Goal: Check status: Check status

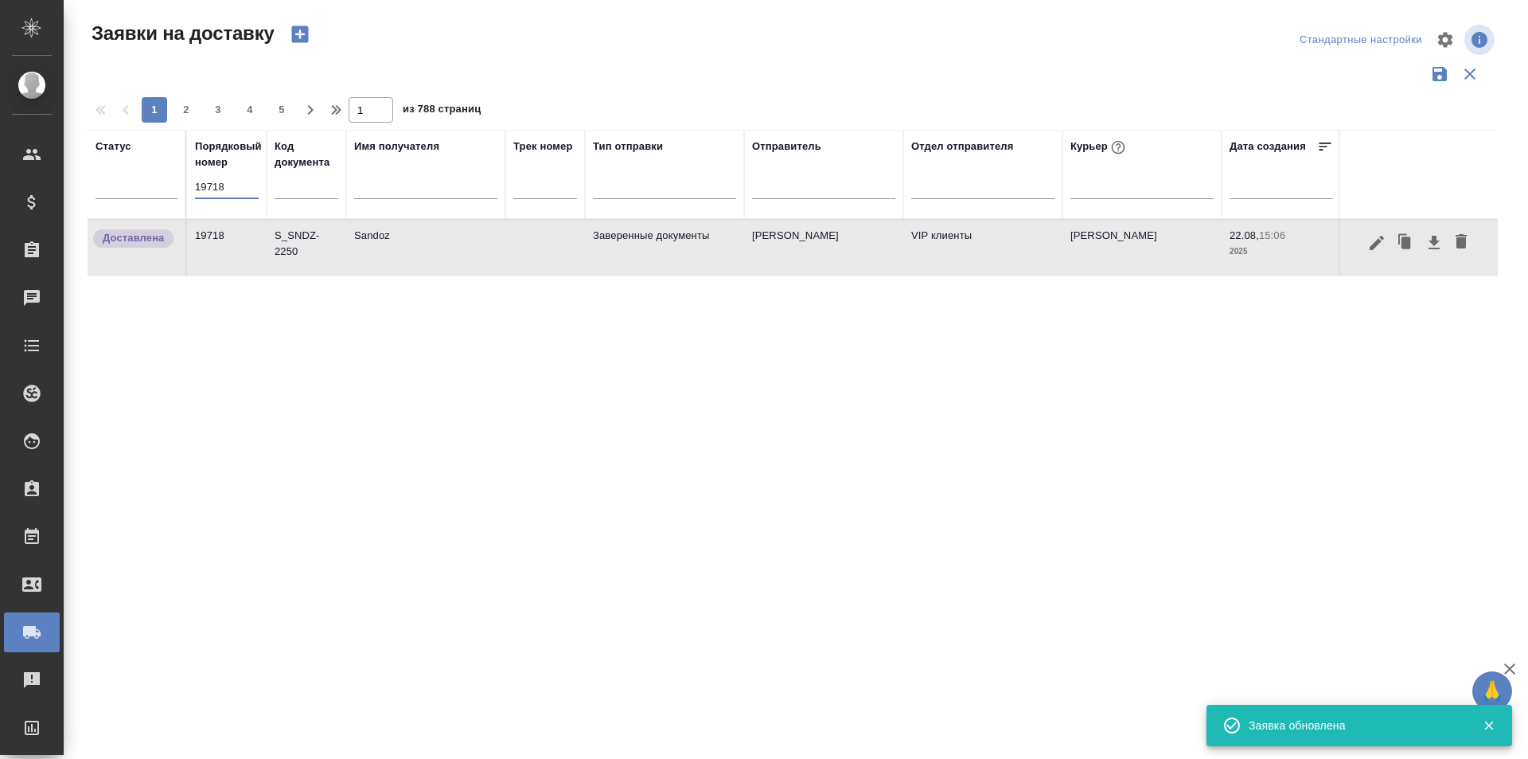
click at [231, 183] on input "19718" at bounding box center [227, 187] width 64 height 22
click at [230, 182] on input "19718" at bounding box center [227, 187] width 64 height 22
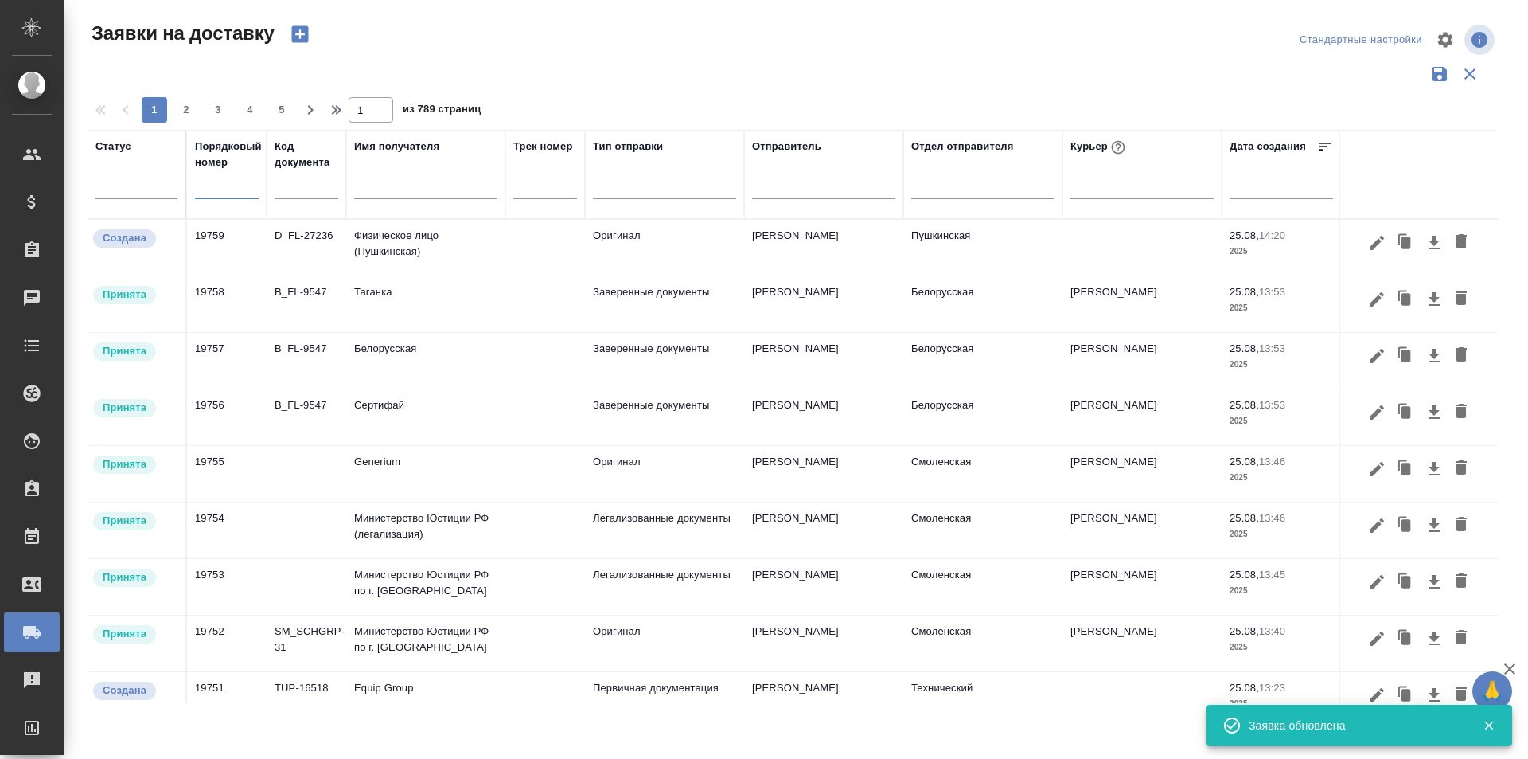
click at [232, 187] on input "text" at bounding box center [227, 187] width 64 height 22
paste input "19559"
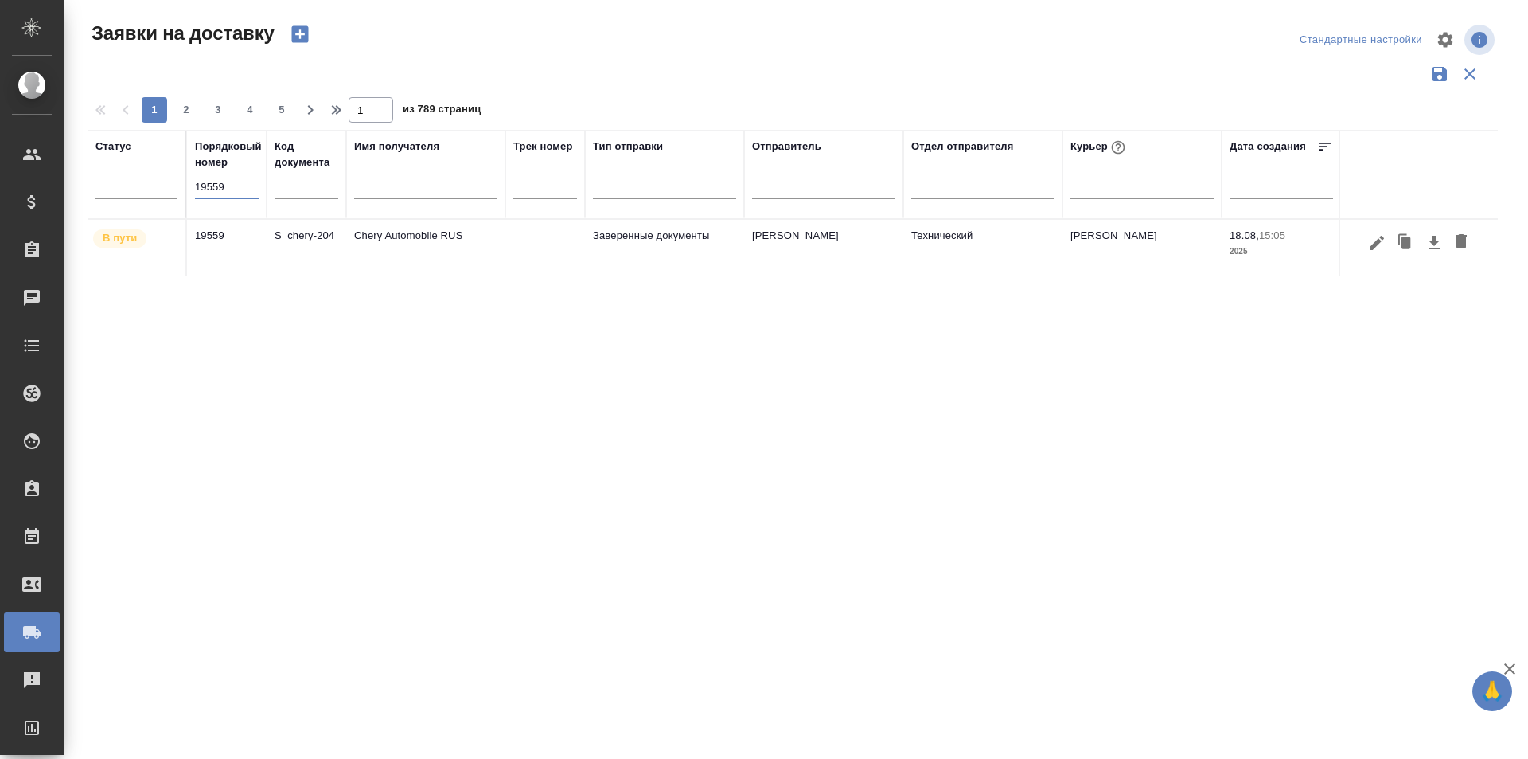
type input "19559"
click at [1361, 249] on div at bounding box center [1420, 243] width 142 height 30
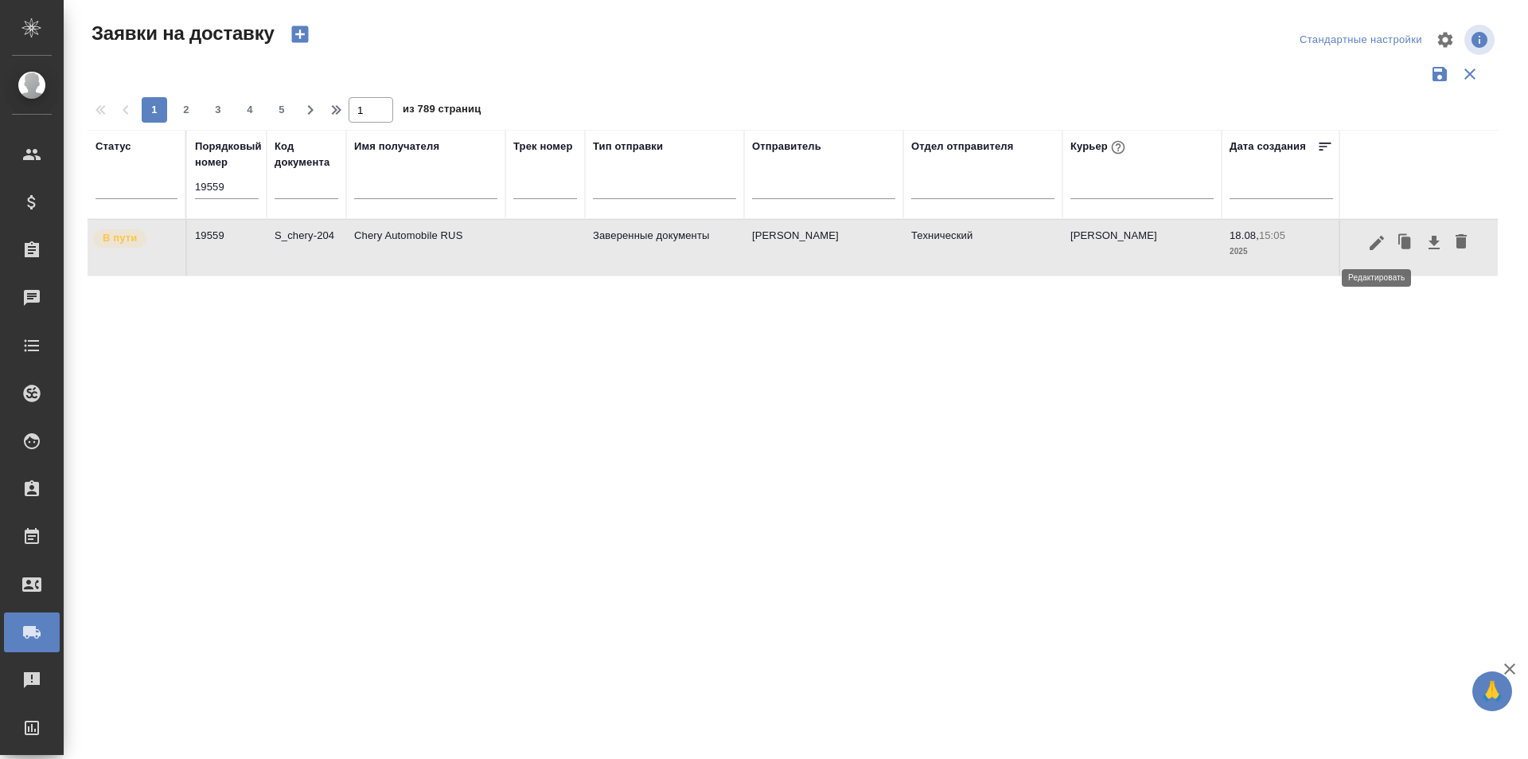
click at [1376, 246] on icon "button" at bounding box center [1377, 242] width 14 height 14
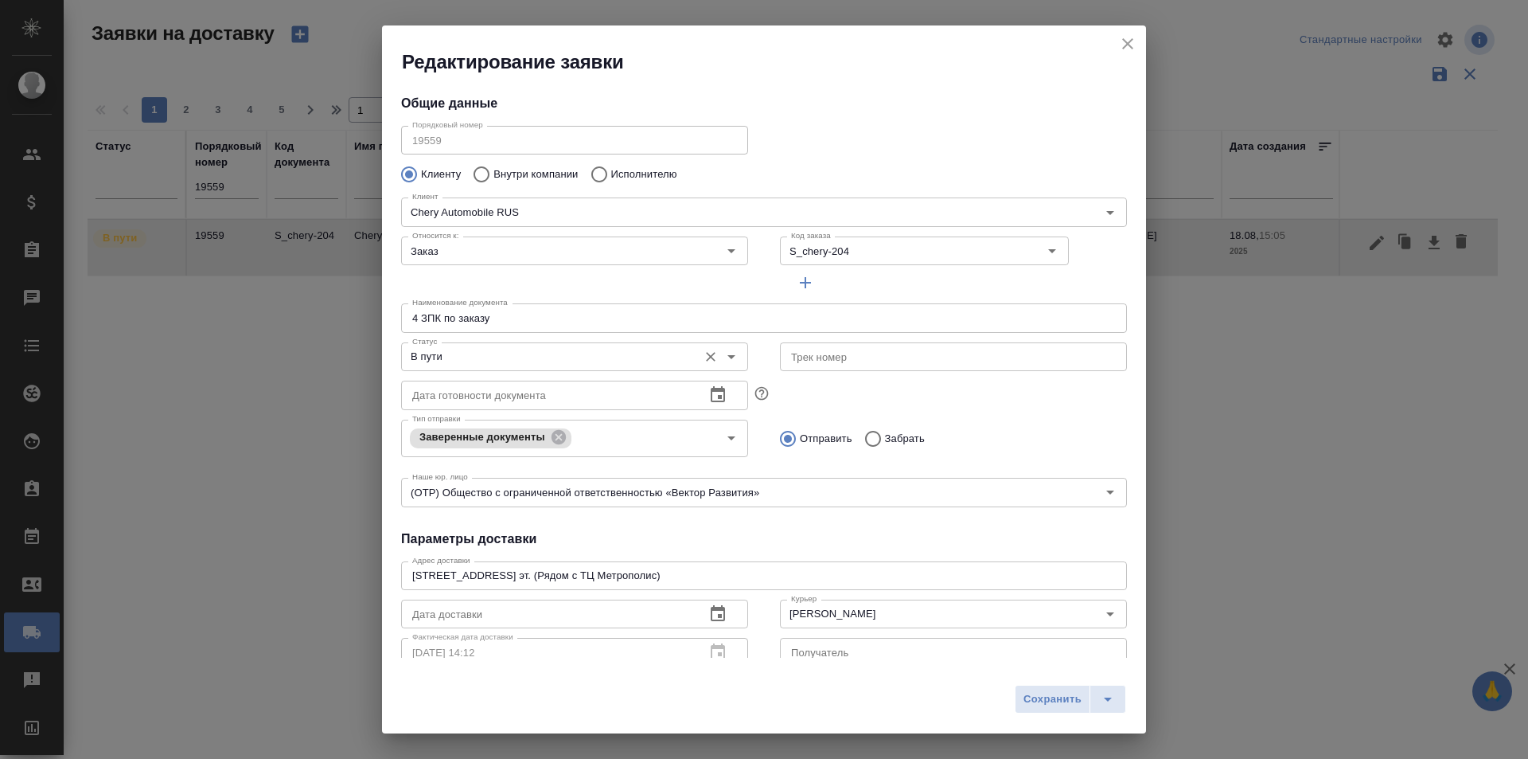
type input "[PERSON_NAME]"
click at [521, 357] on input "В пути" at bounding box center [548, 356] width 284 height 19
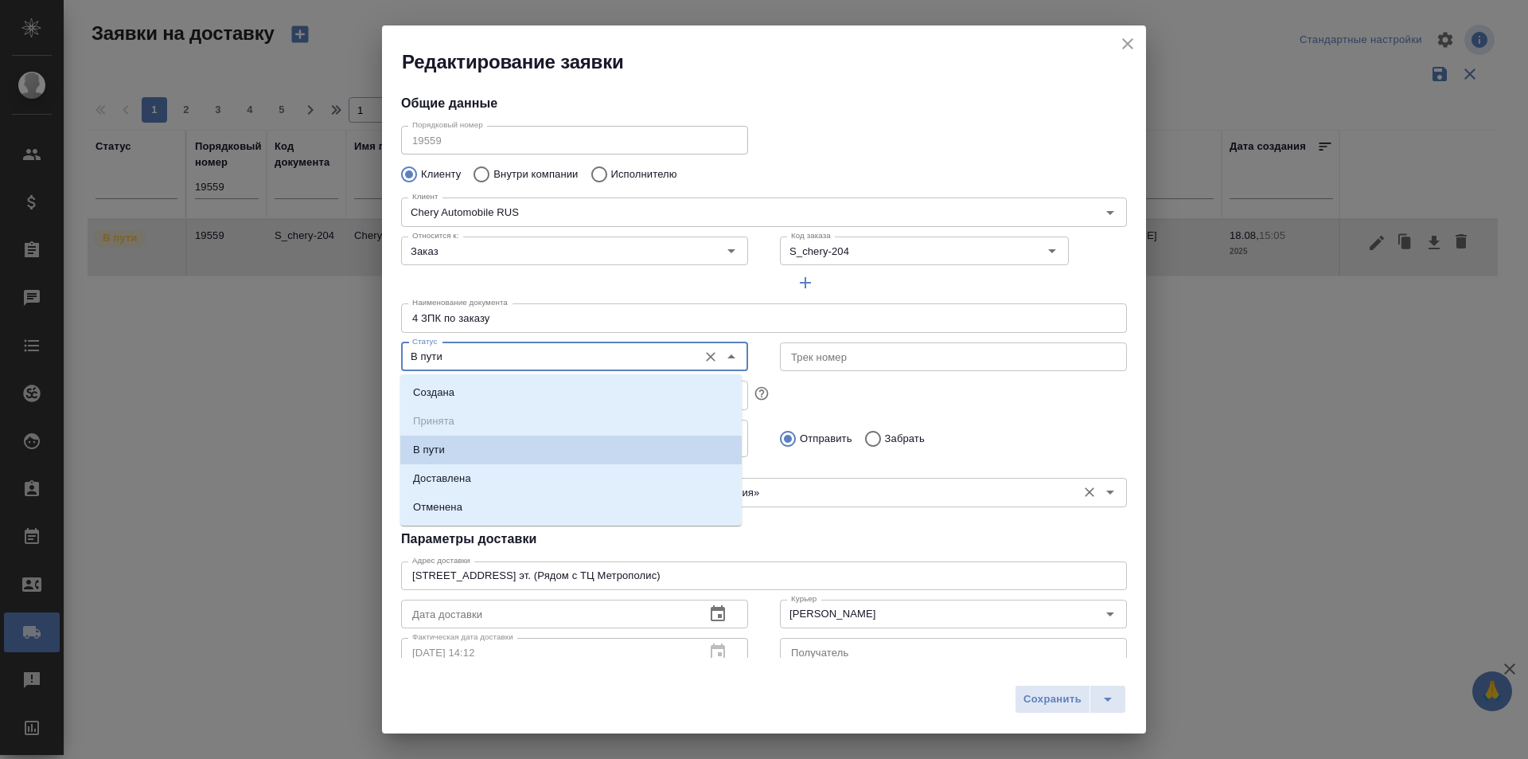
click at [539, 482] on li "Доставлена" at bounding box center [571, 478] width 342 height 29
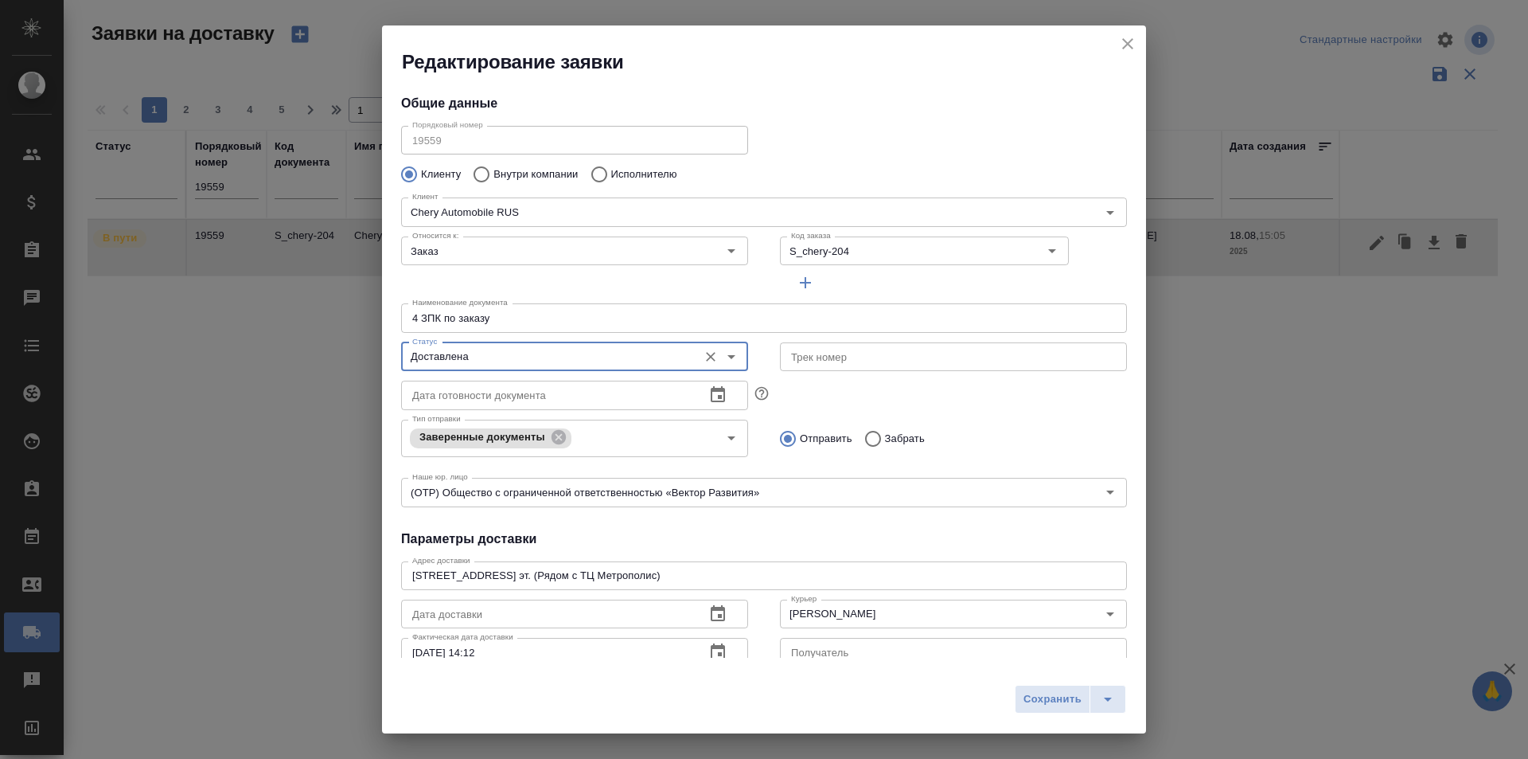
click at [1021, 718] on div "Сохранить" at bounding box center [764, 705] width 764 height 57
click at [1025, 701] on span "Сохранить" at bounding box center [1053, 699] width 58 height 18
type input "В пути"
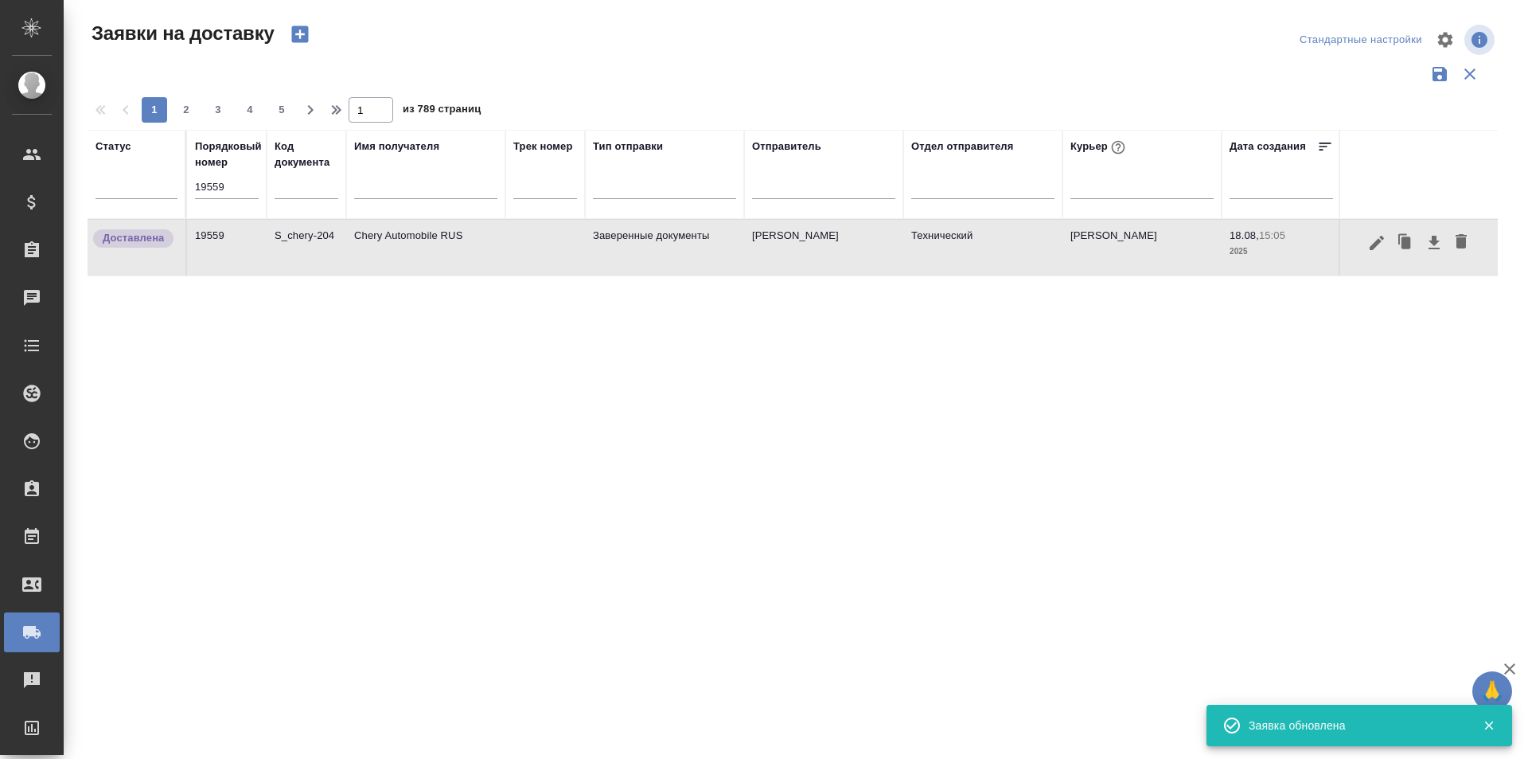
click at [232, 195] on input "19559" at bounding box center [227, 187] width 64 height 22
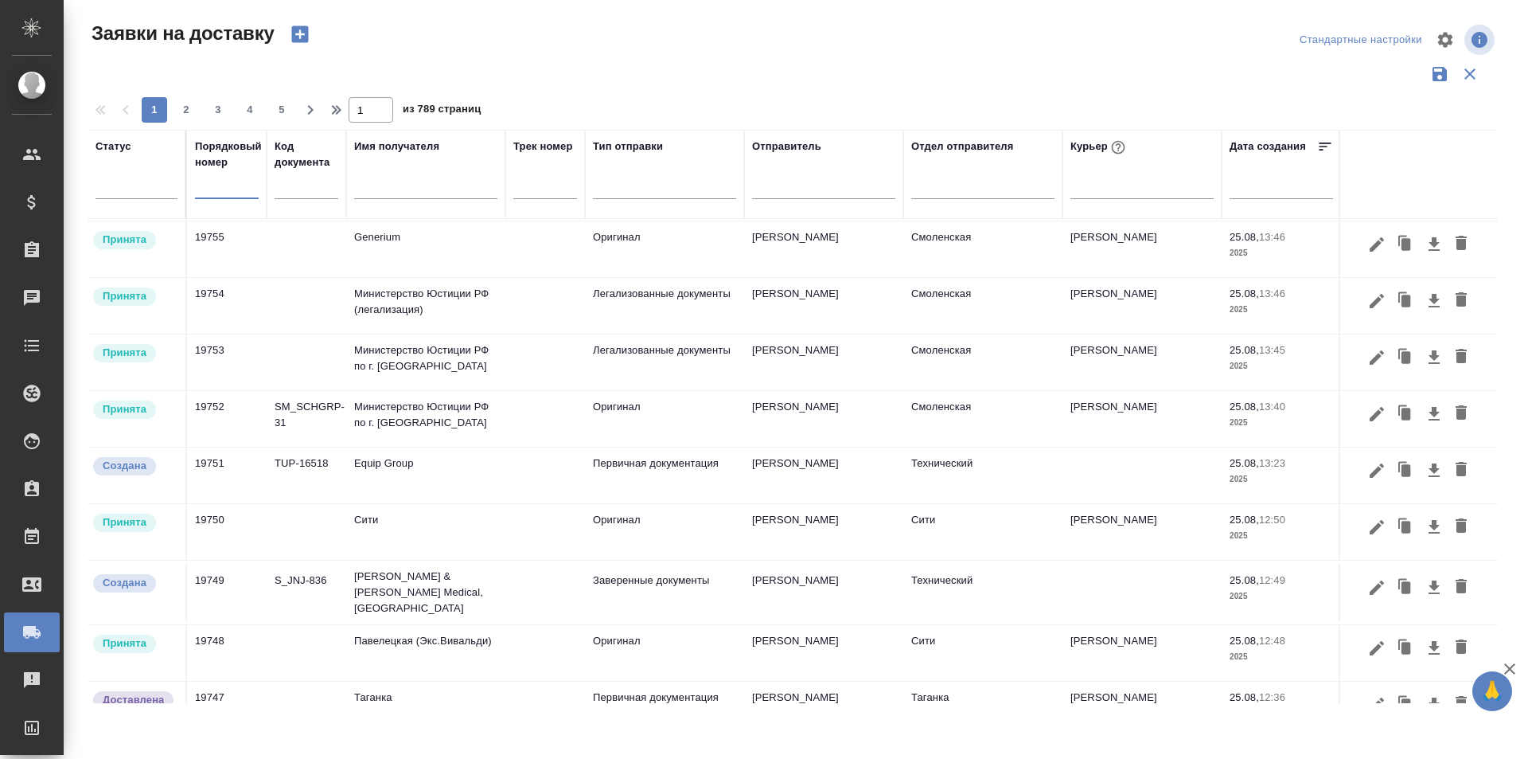
scroll to position [318, 0]
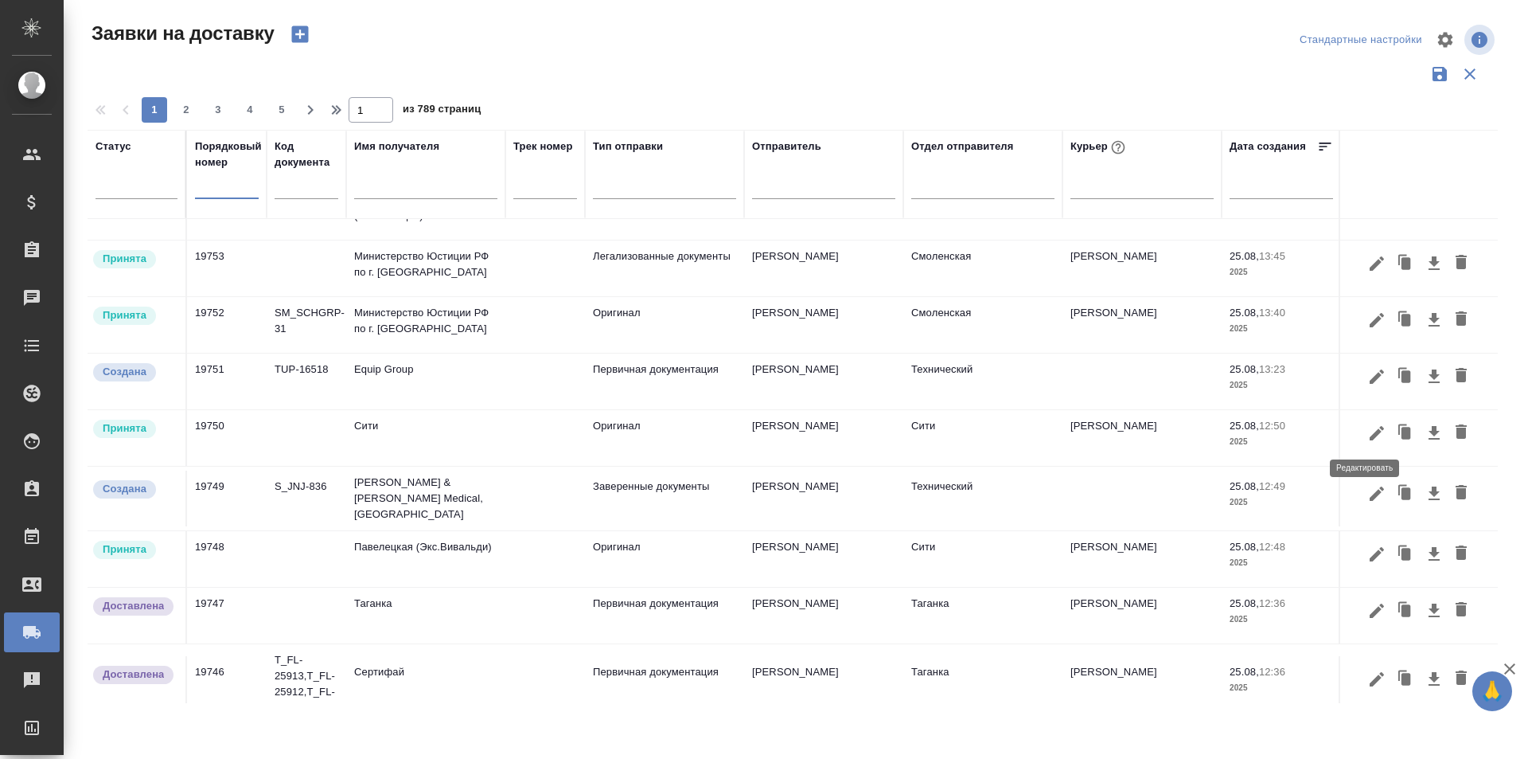
click at [1370, 431] on icon "button" at bounding box center [1377, 432] width 14 height 14
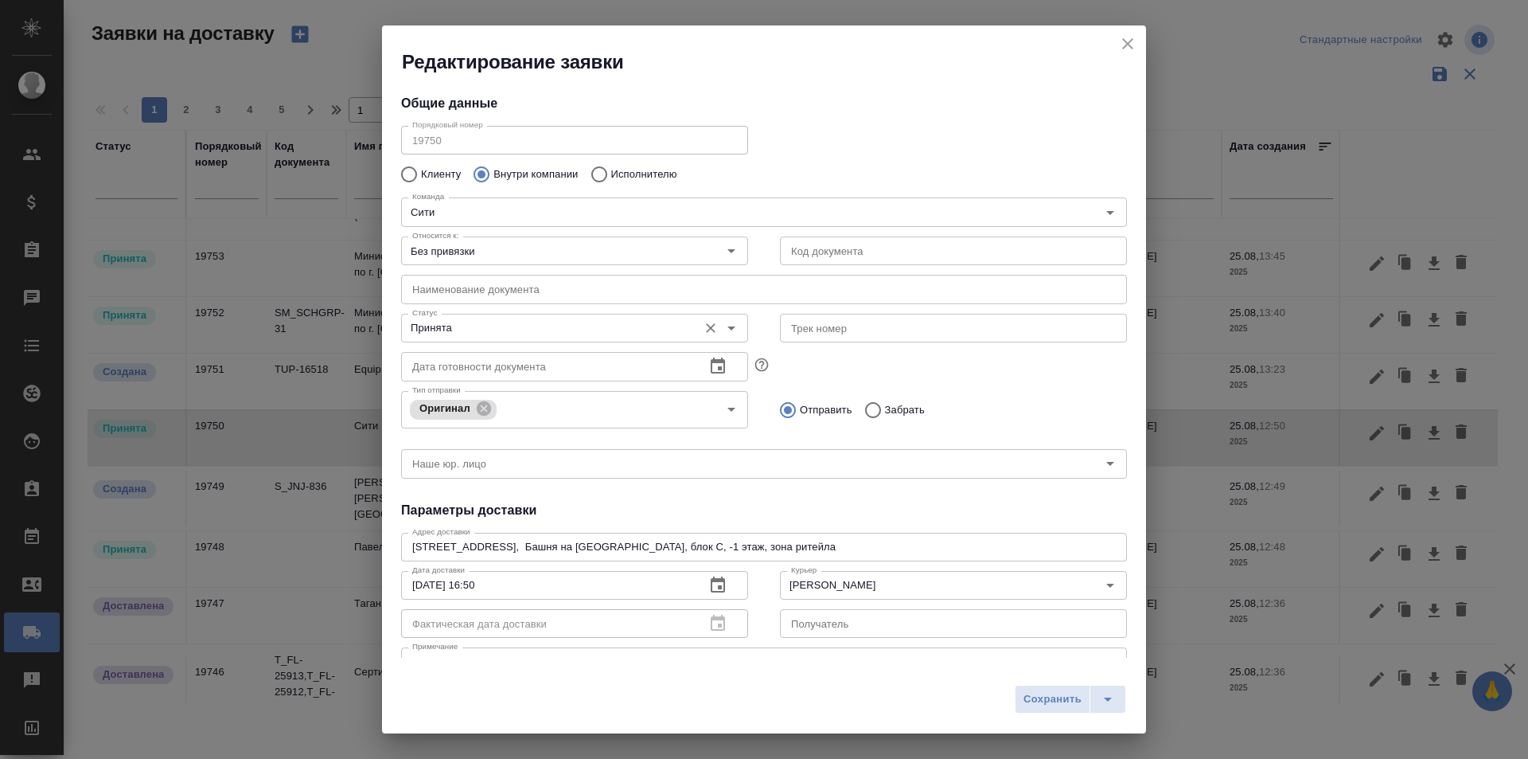
click at [545, 337] on input "Принята" at bounding box center [548, 327] width 284 height 19
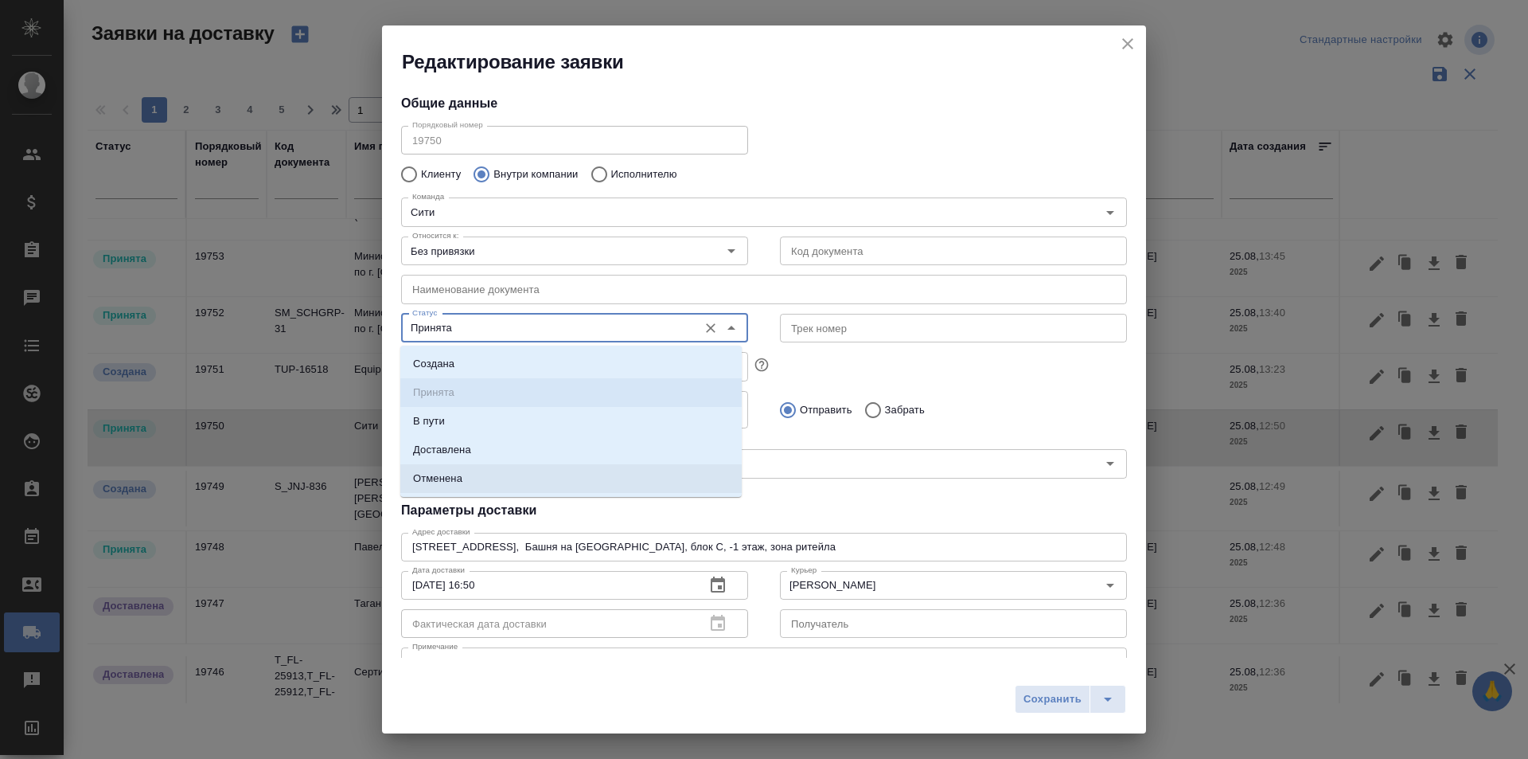
click at [534, 456] on li "Доставлена" at bounding box center [571, 449] width 342 height 29
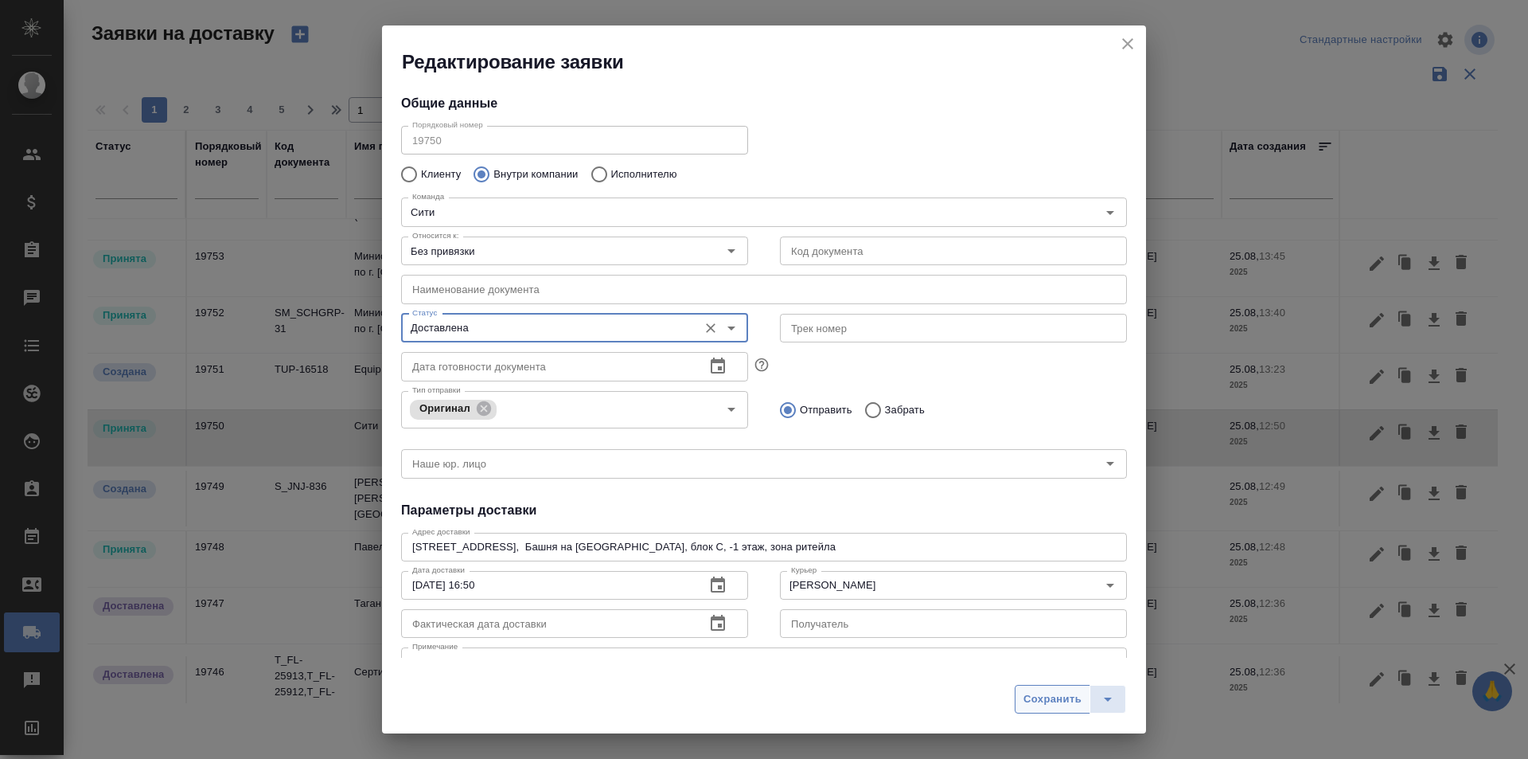
click at [1052, 694] on span "Сохранить" at bounding box center [1053, 699] width 58 height 18
type input "Принята"
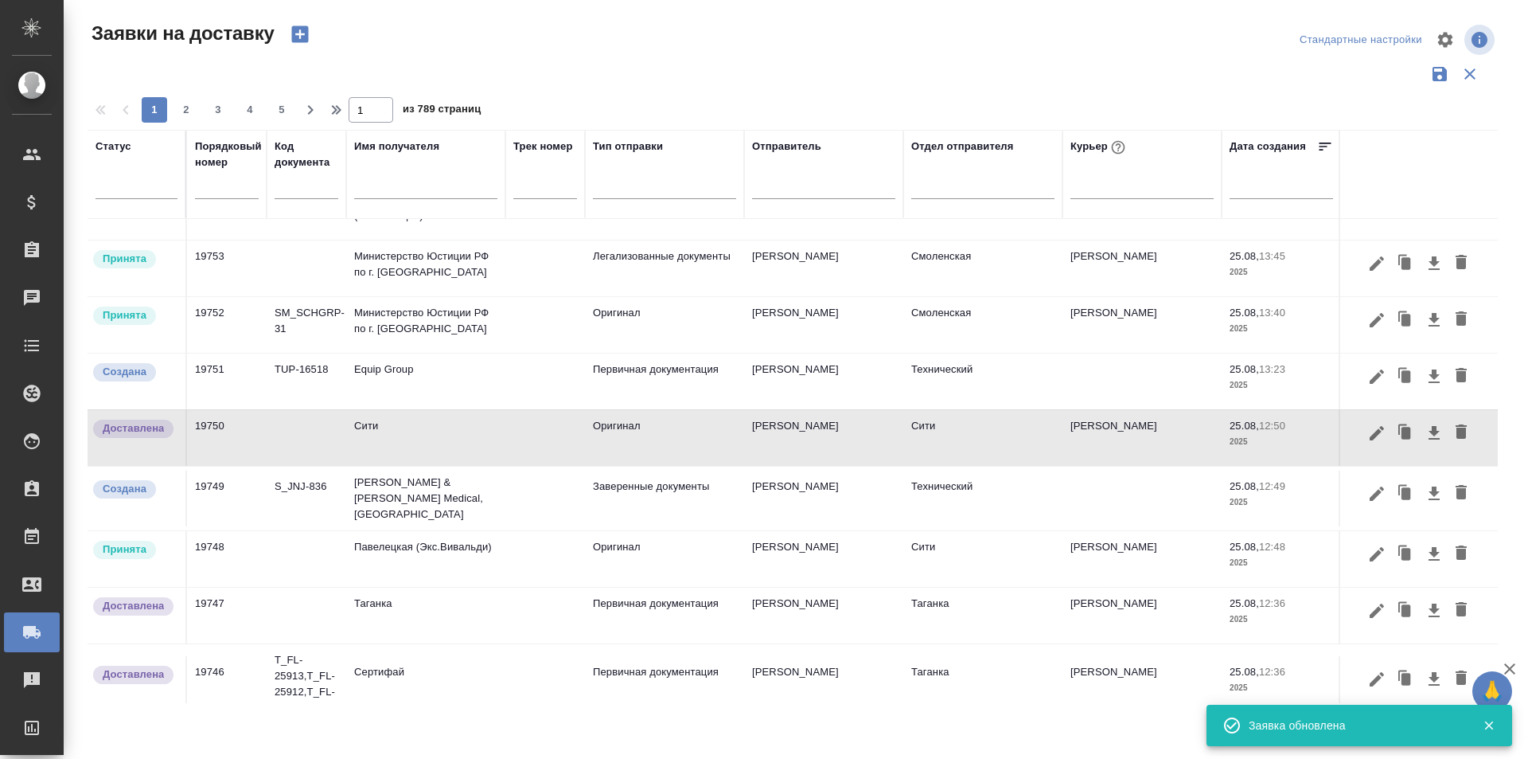
click at [1364, 553] on button "button" at bounding box center [1377, 554] width 27 height 30
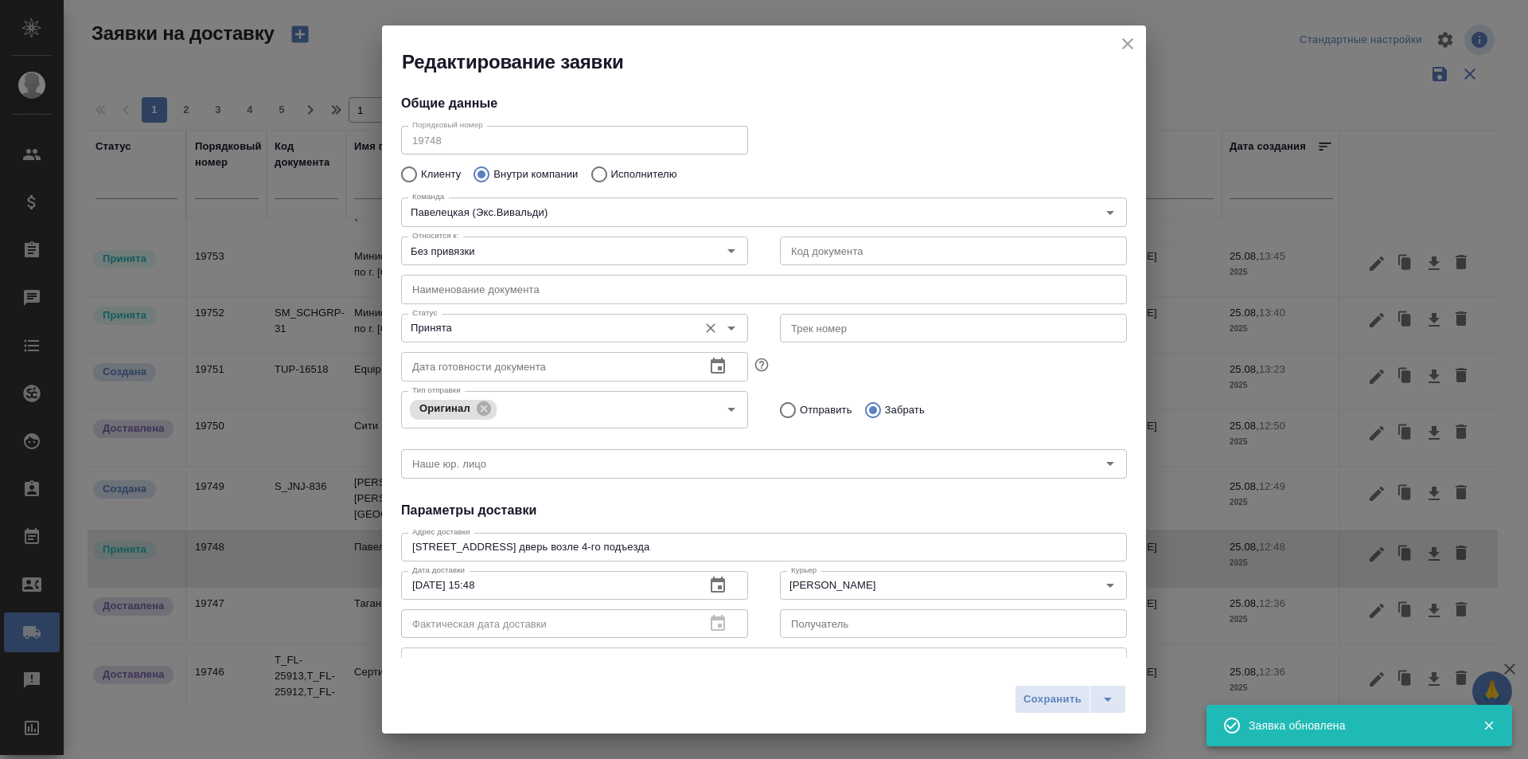
click at [578, 317] on div "Принята Статус" at bounding box center [574, 328] width 347 height 29
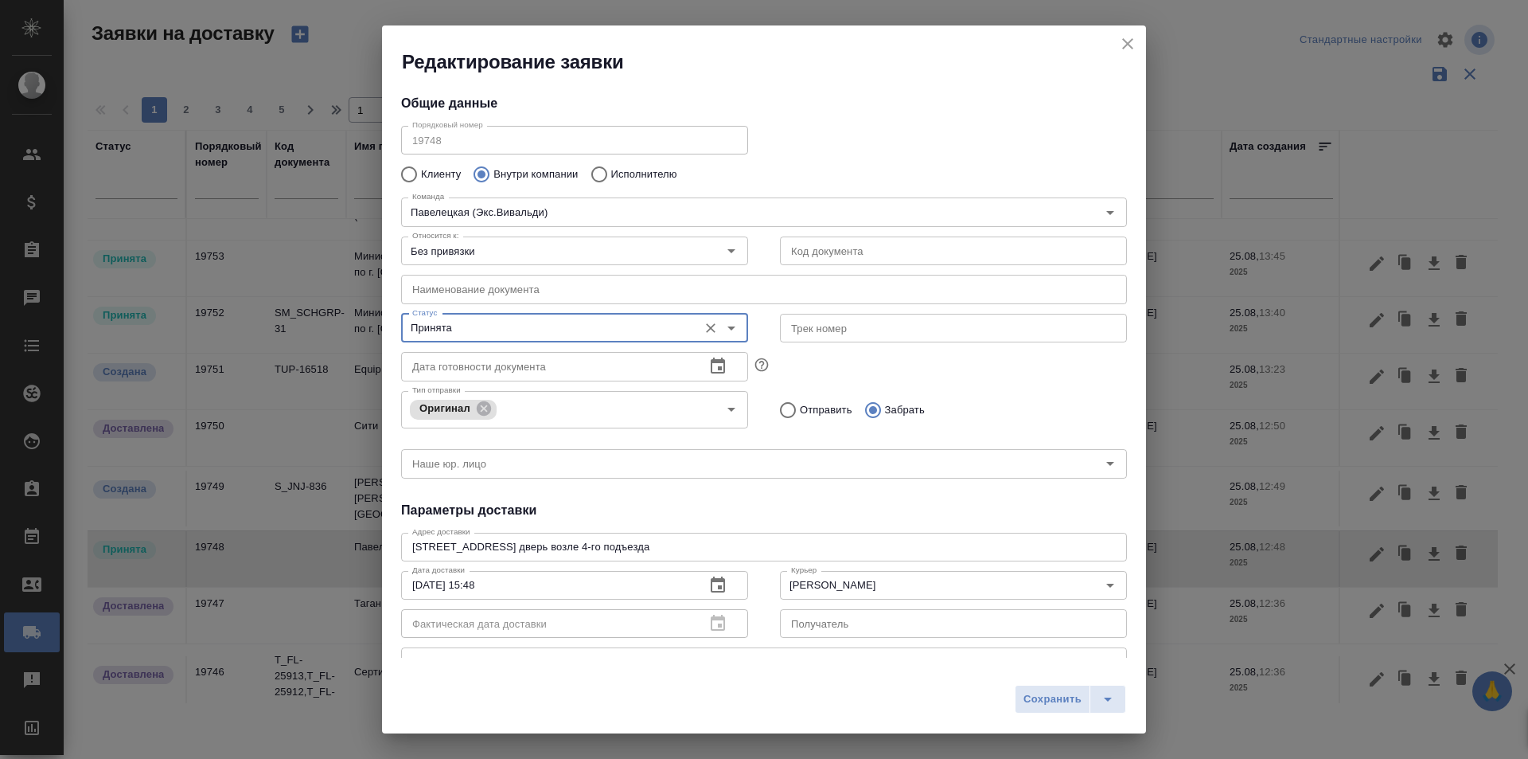
click at [514, 330] on input "Принята" at bounding box center [548, 327] width 284 height 19
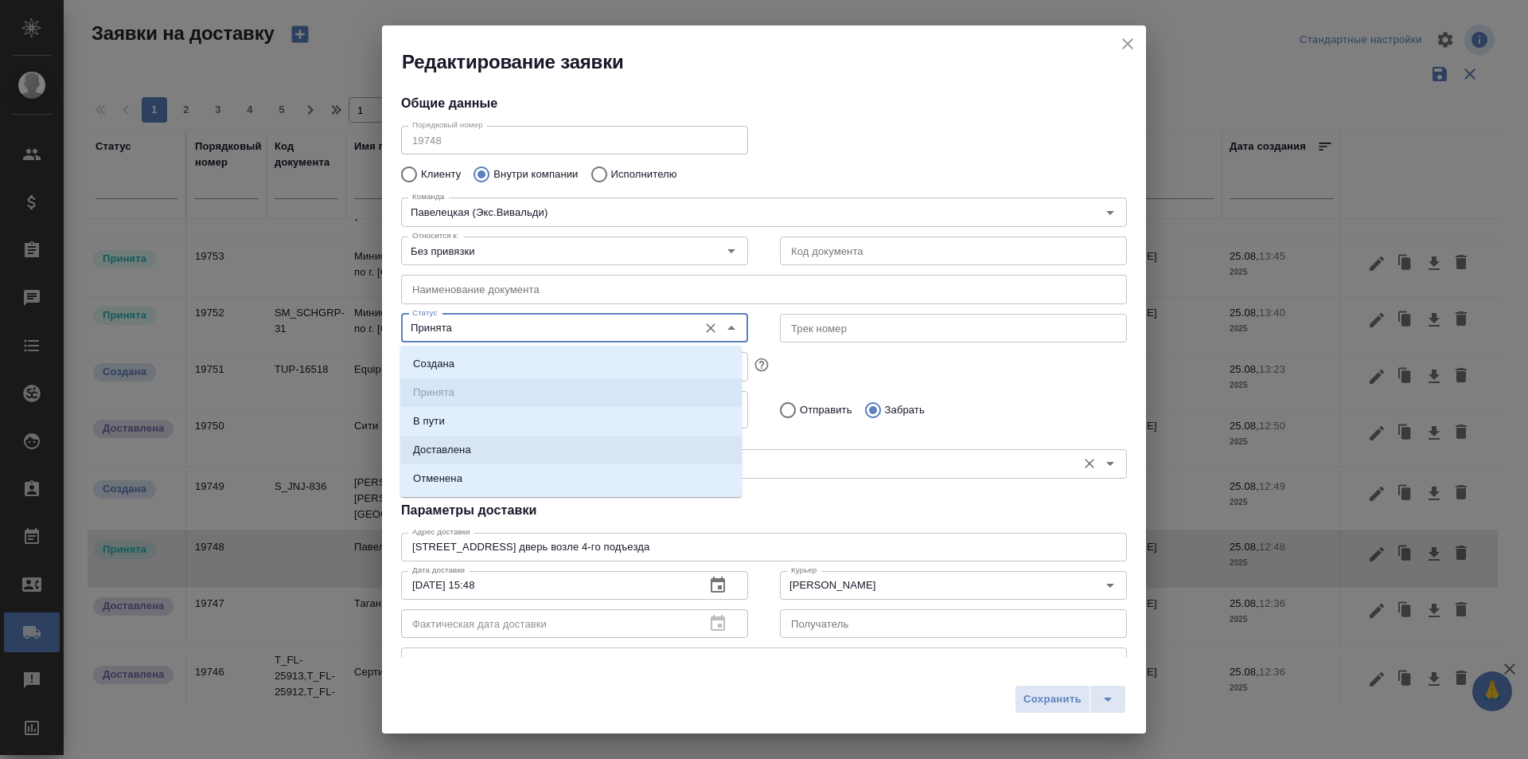
click at [501, 447] on li "Доставлена" at bounding box center [571, 449] width 342 height 29
type input "Доставлена"
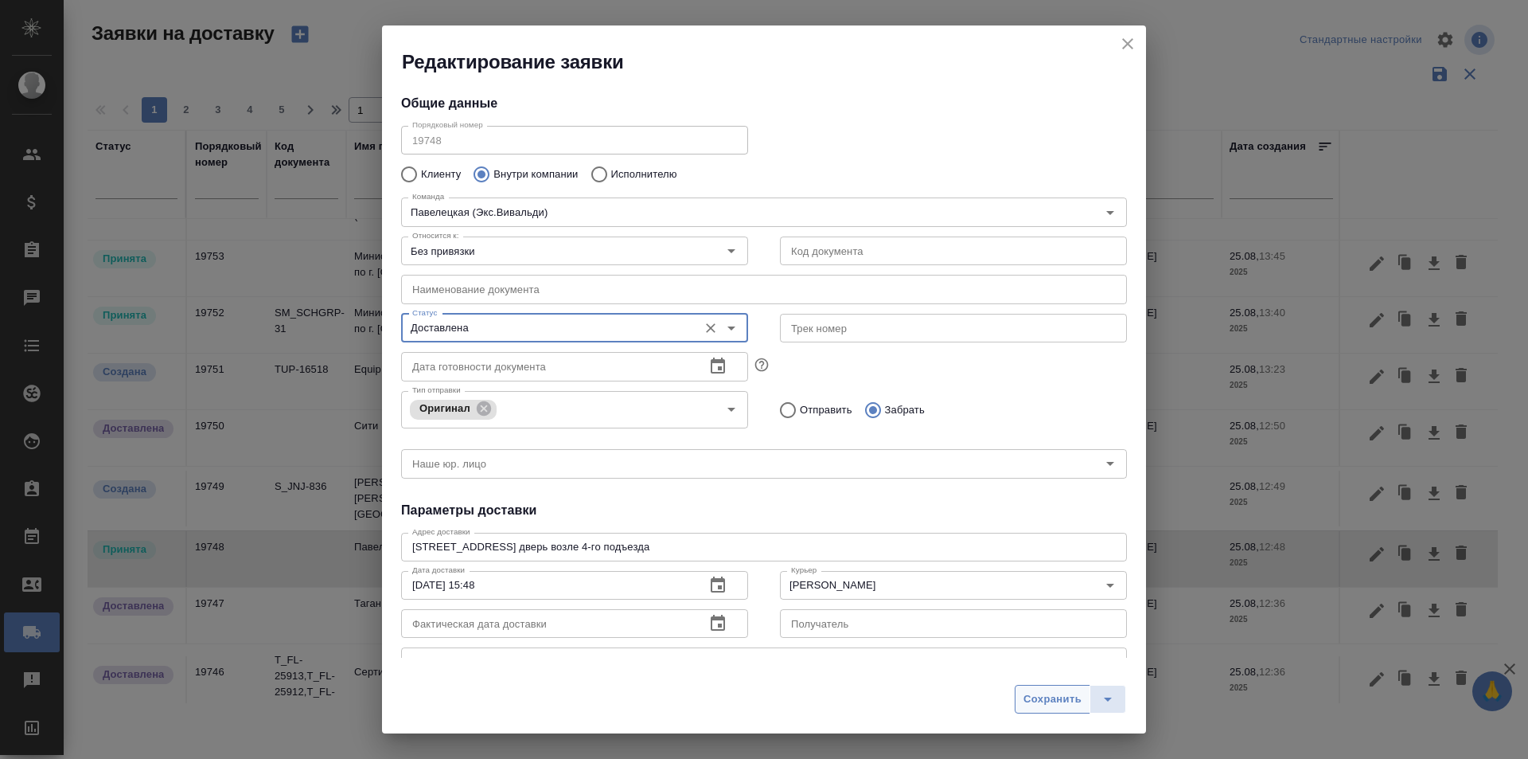
click at [1048, 686] on button "Сохранить" at bounding box center [1053, 699] width 76 height 29
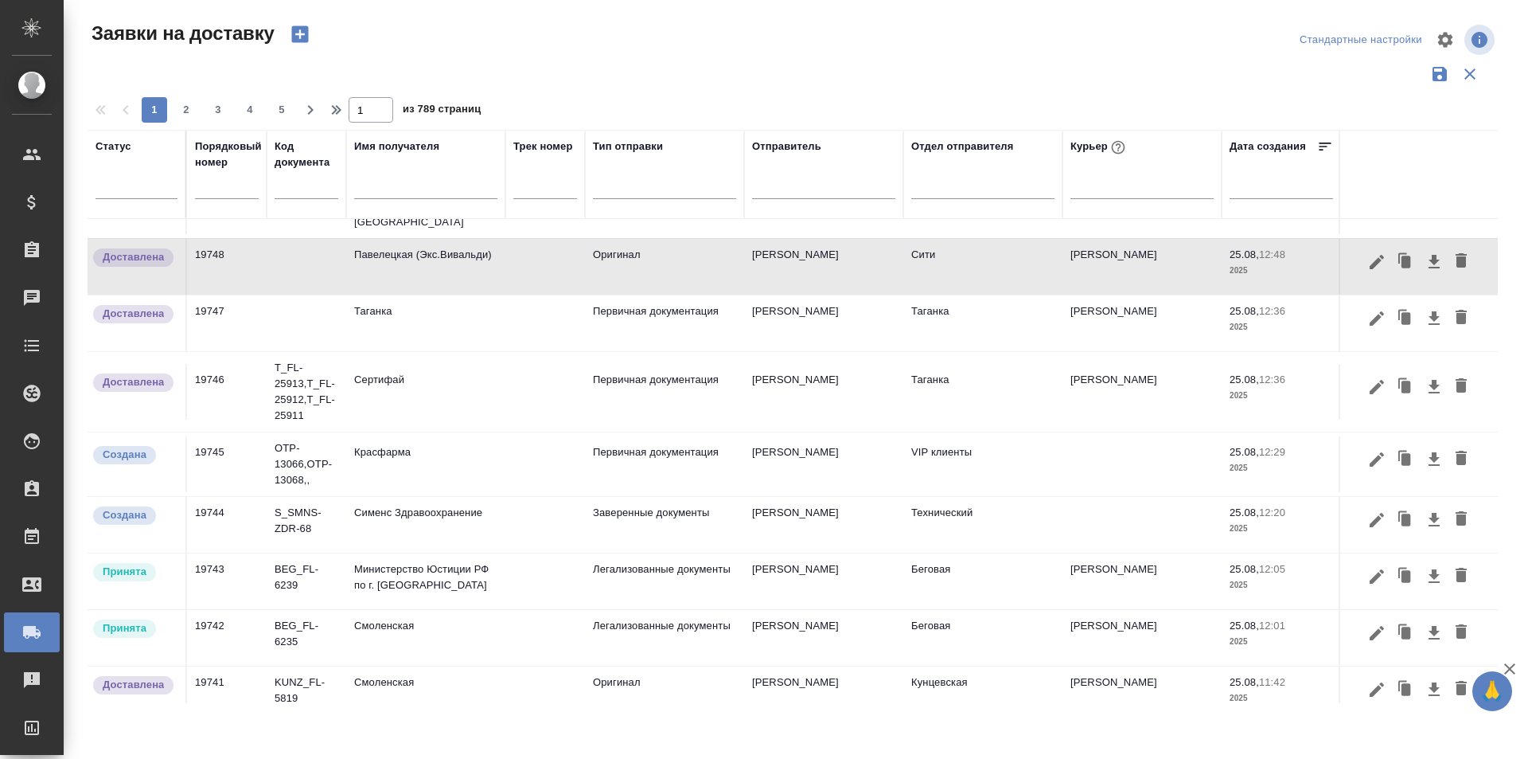
scroll to position [637, 0]
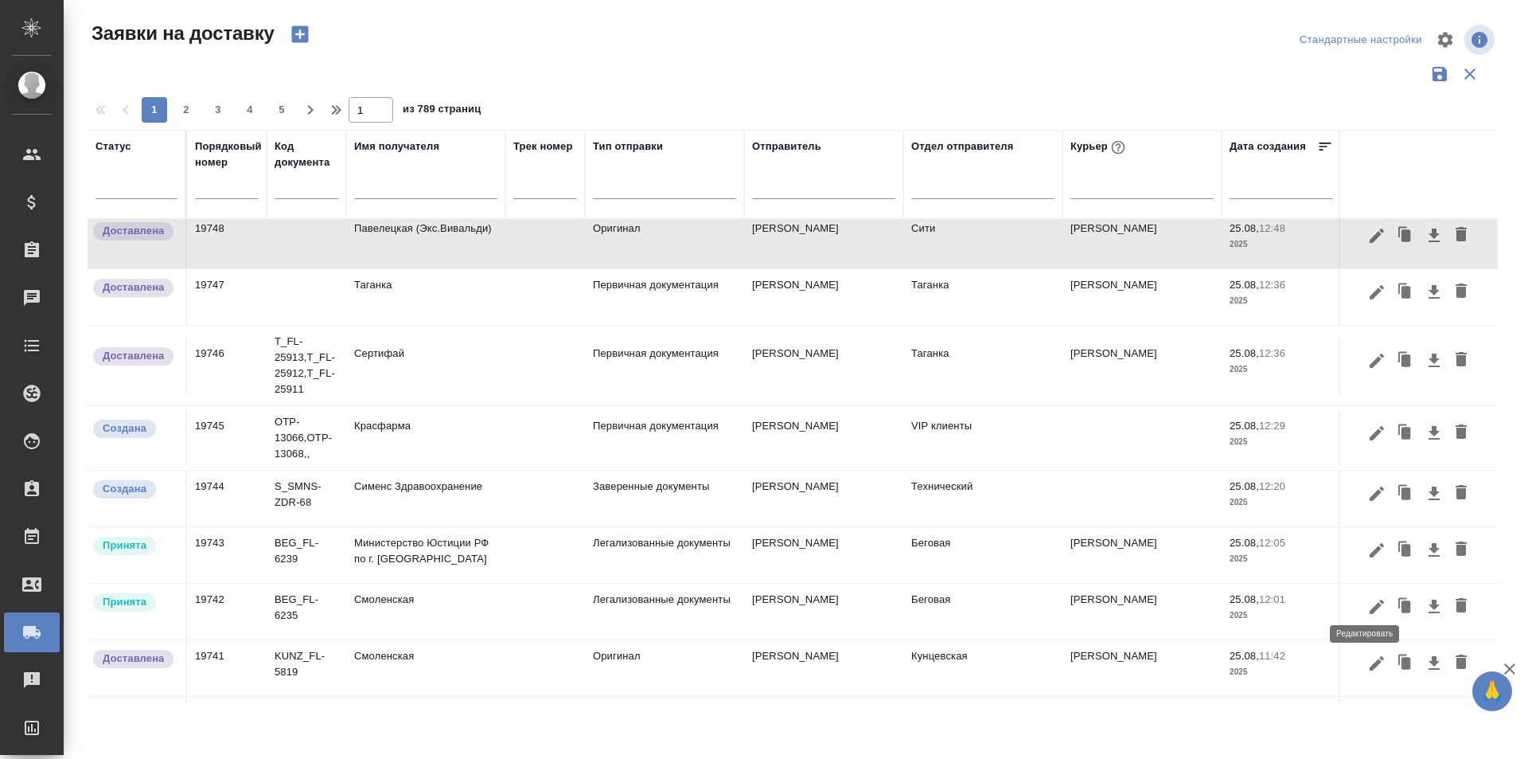
click at [1368, 603] on icon "button" at bounding box center [1377, 606] width 19 height 19
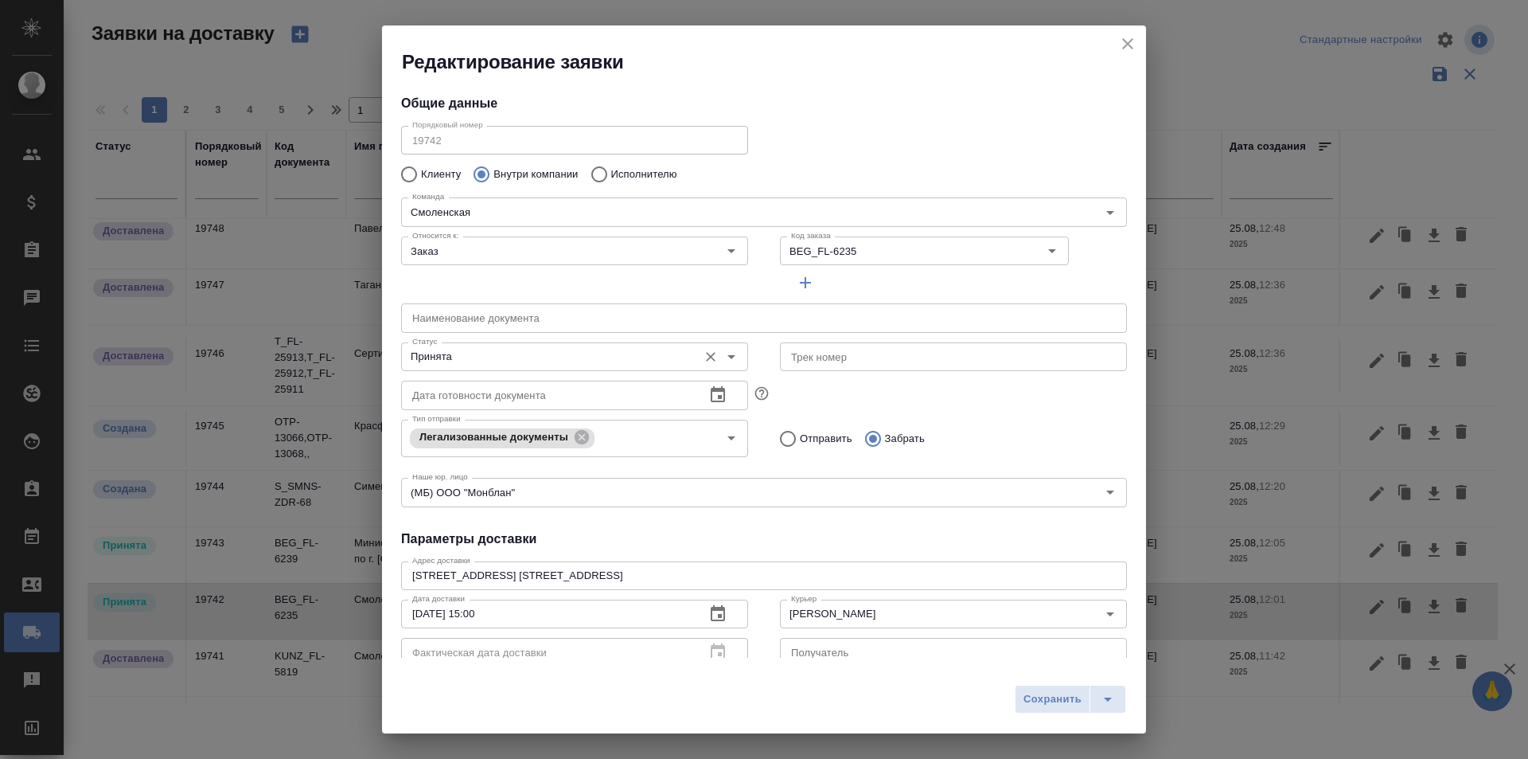
click at [552, 354] on input "Принята" at bounding box center [548, 356] width 284 height 19
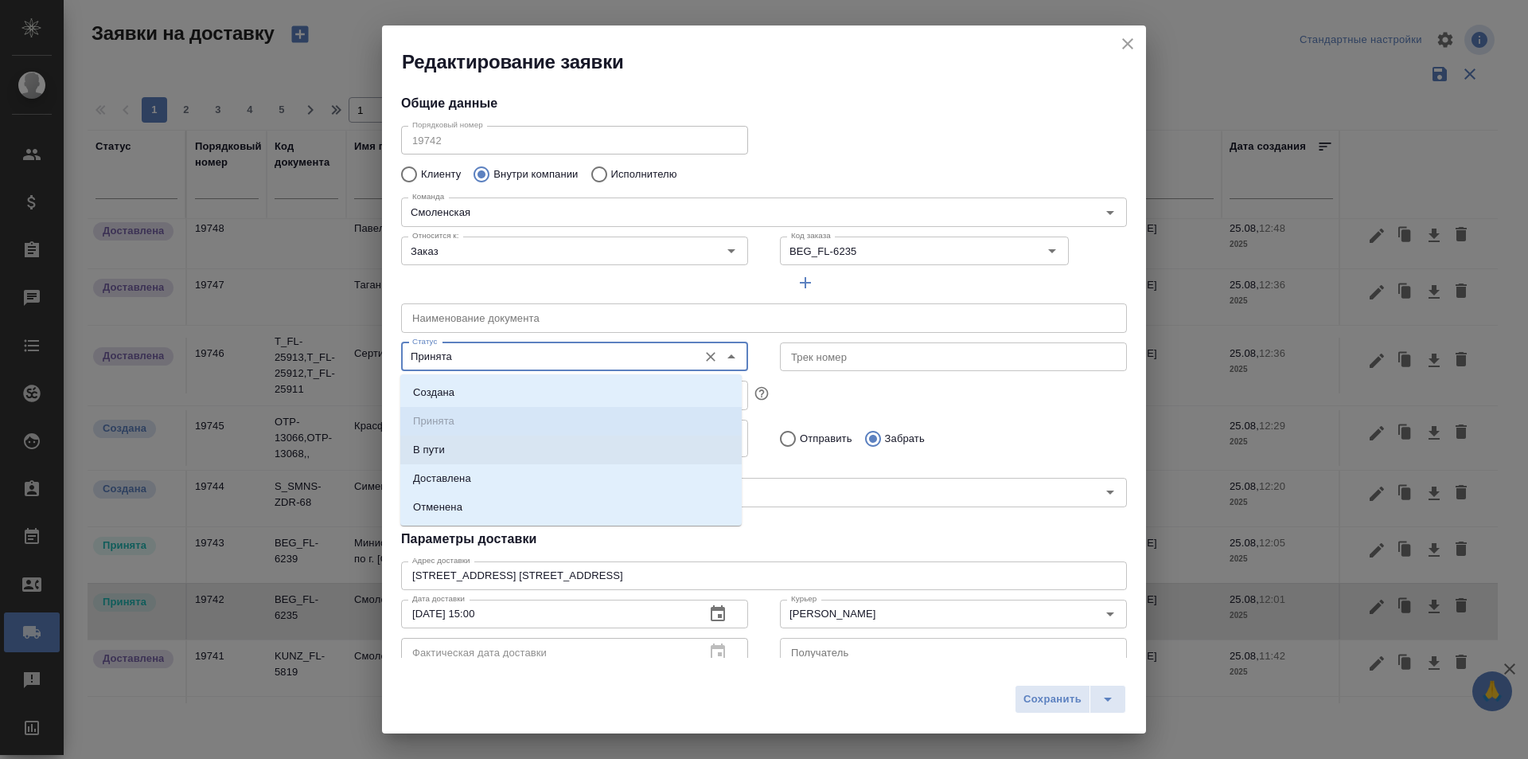
click at [509, 459] on li "В пути" at bounding box center [571, 449] width 342 height 29
type input "В пути"
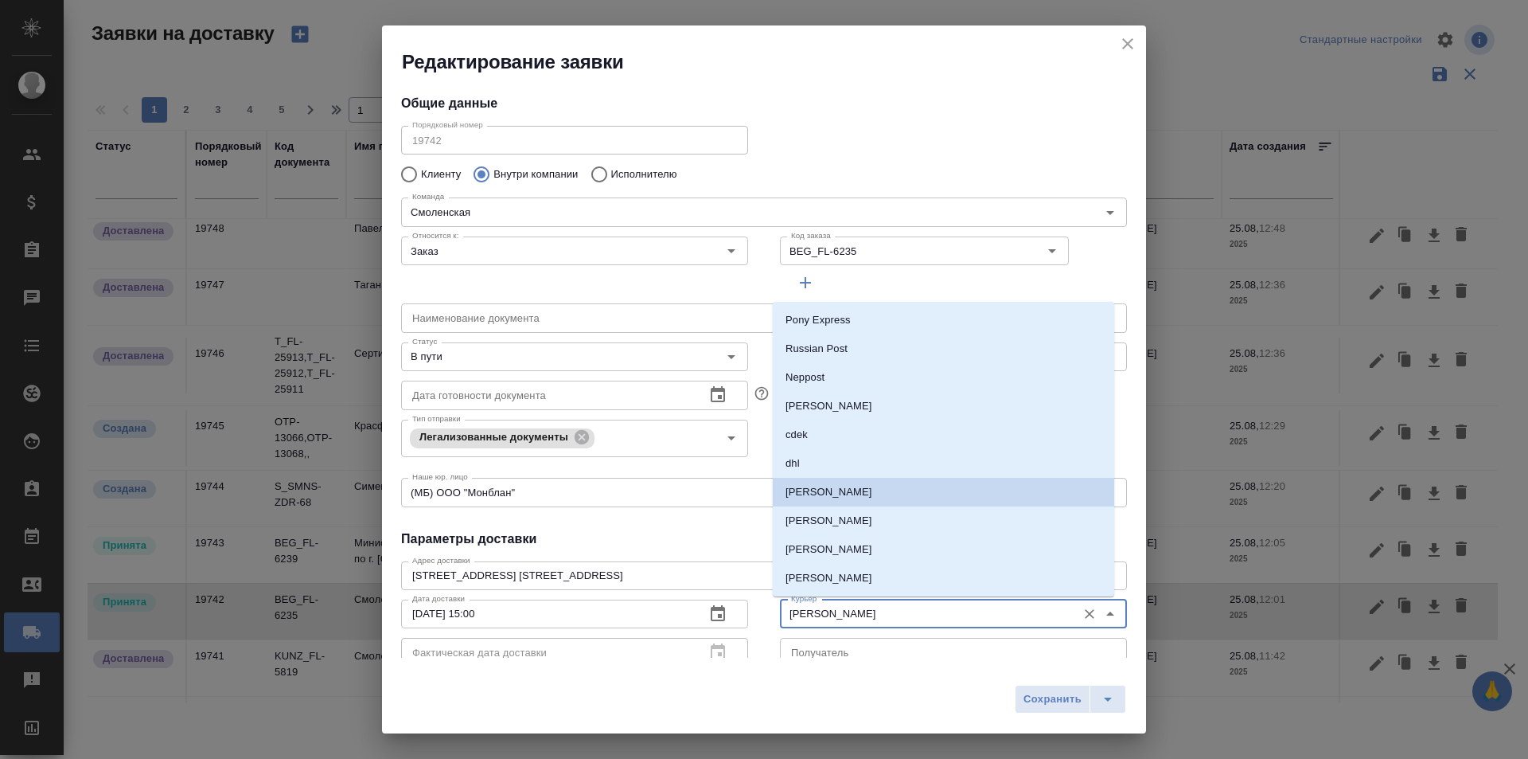
click at [927, 621] on input "[PERSON_NAME]" at bounding box center [927, 613] width 284 height 19
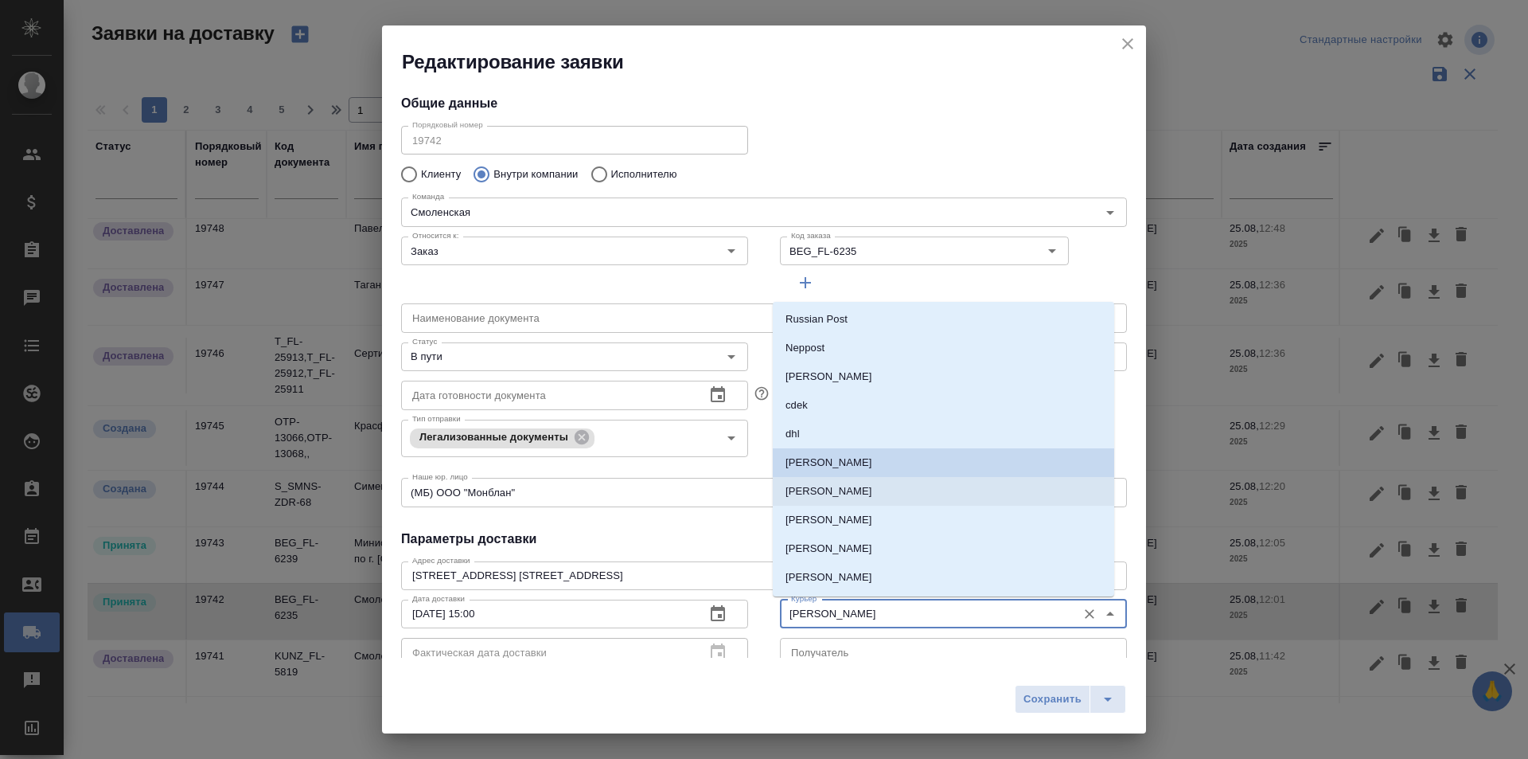
scroll to position [80, 0]
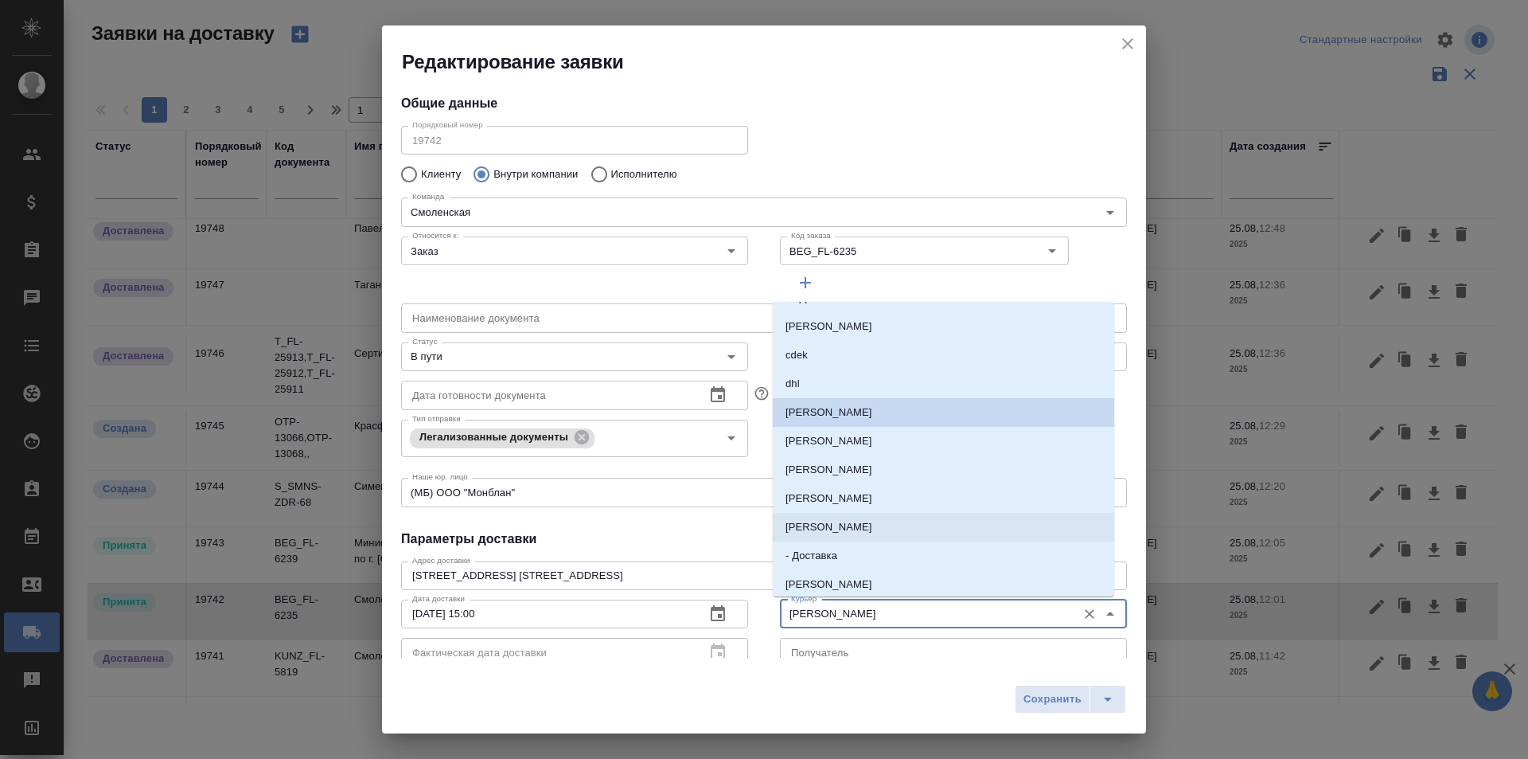
click at [898, 531] on li "[PERSON_NAME]" at bounding box center [944, 527] width 342 height 29
type input "[PERSON_NAME]"
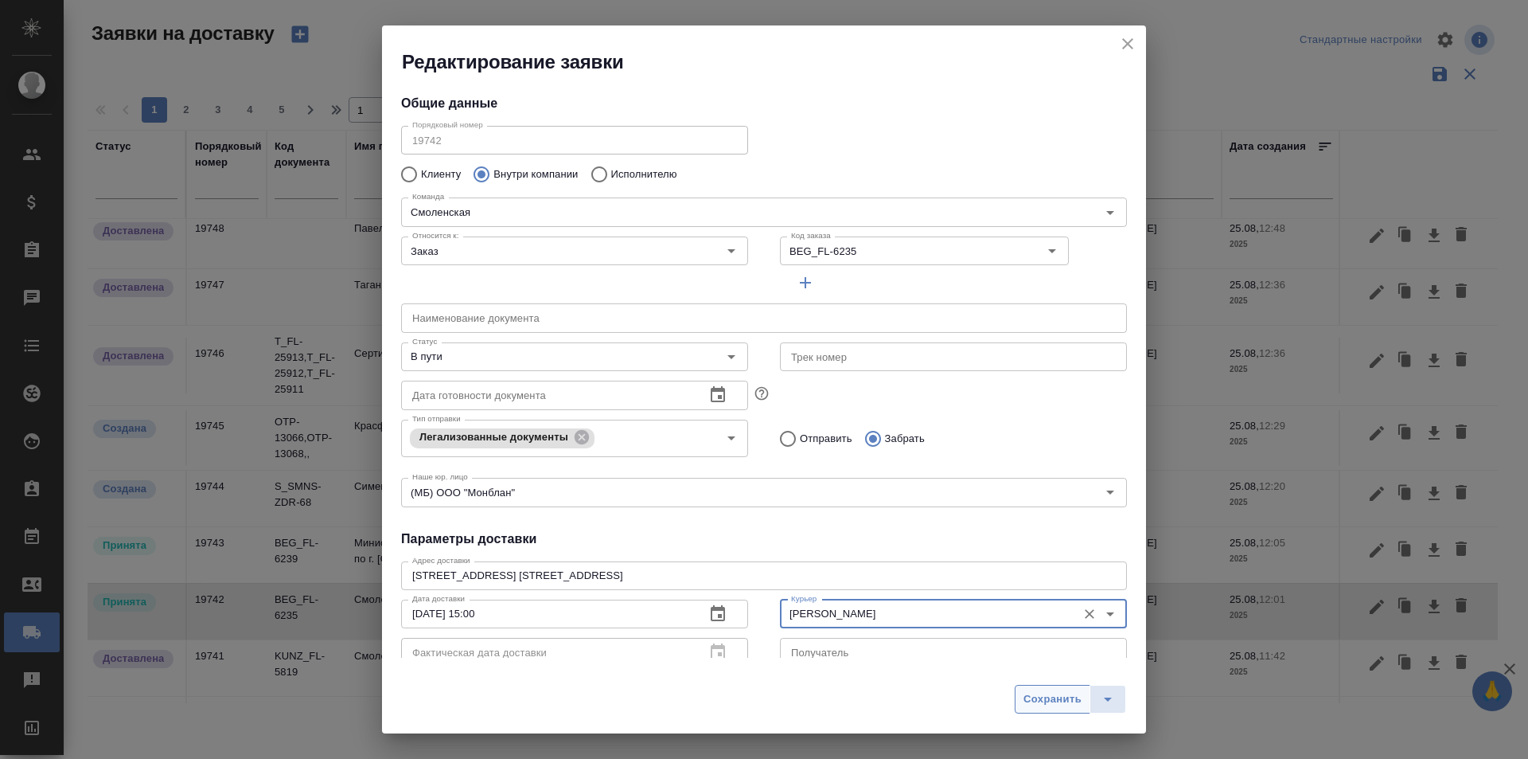
click at [1029, 695] on span "Сохранить" at bounding box center [1053, 699] width 58 height 18
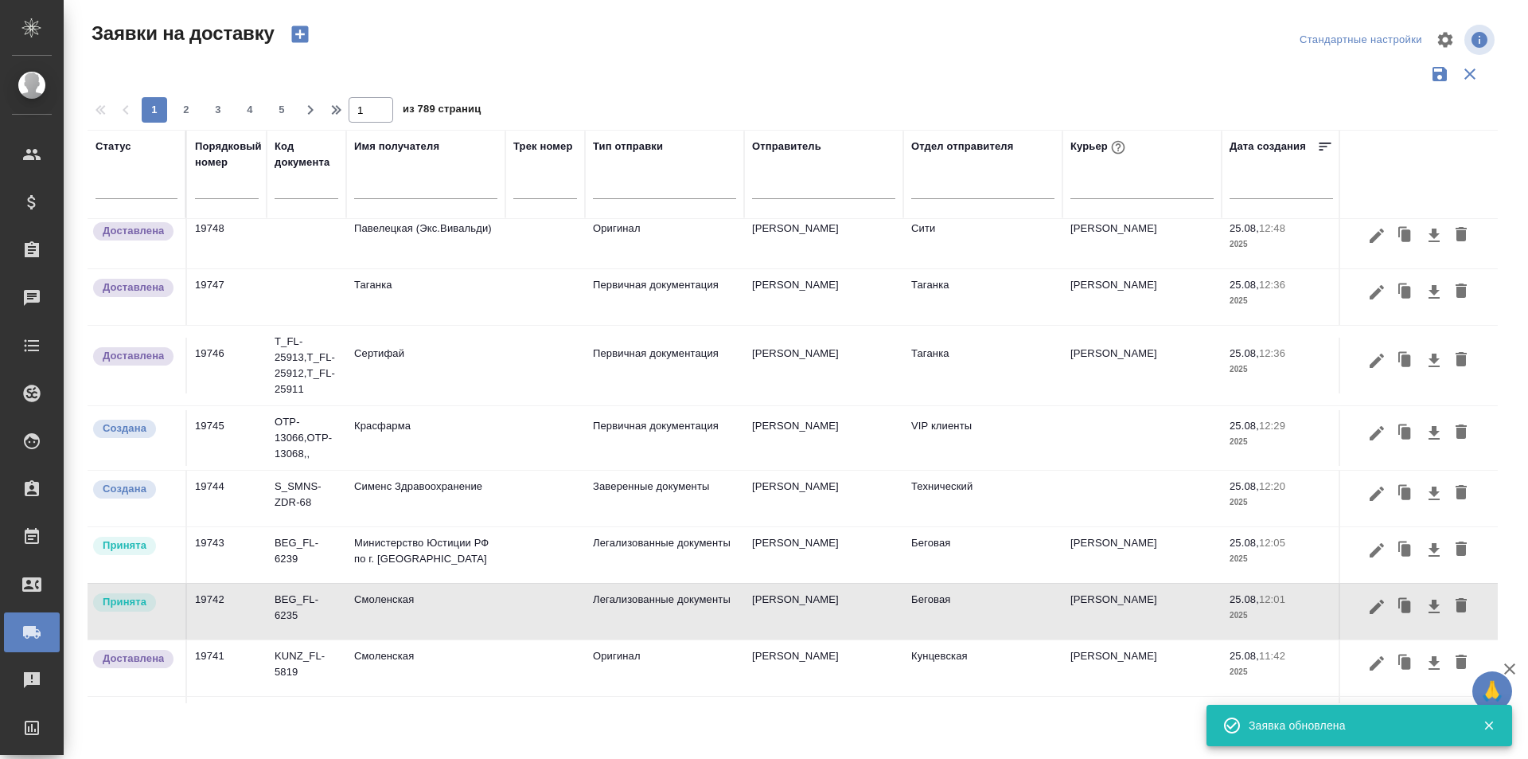
type input "Принята"
type input "[PERSON_NAME]"
